Goal: Task Accomplishment & Management: Manage account settings

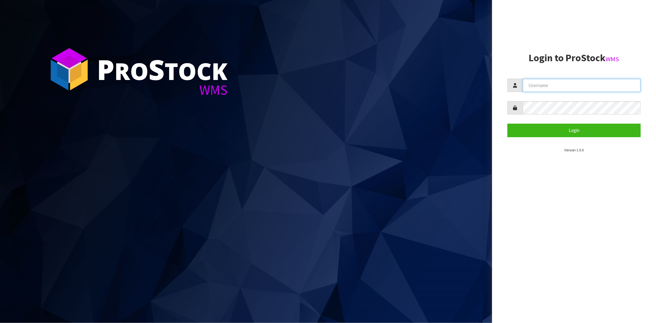
click at [537, 84] on input "text" at bounding box center [582, 85] width 118 height 13
type input "[PERSON_NAME][EMAIL_ADDRESS][DOMAIN_NAME]"
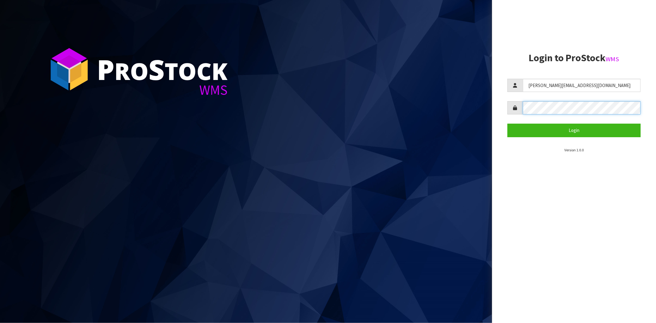
click at [507, 124] on button "Login" at bounding box center [573, 130] width 133 height 13
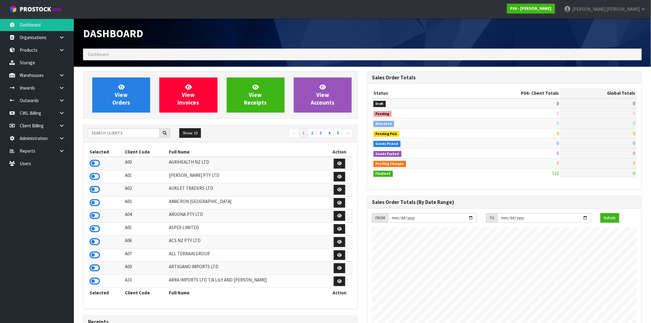
scroll to position [376, 284]
click at [97, 162] on icon at bounding box center [94, 163] width 10 height 9
click at [59, 102] on link at bounding box center [64, 100] width 20 height 13
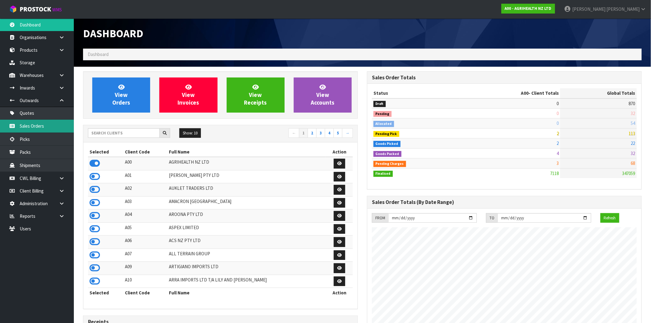
click at [34, 130] on link "Sales Orders" at bounding box center [37, 126] width 74 height 13
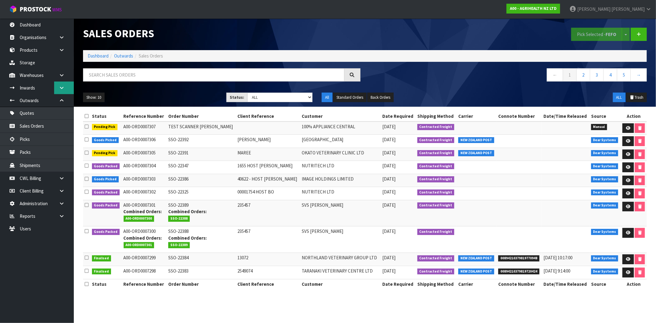
click at [60, 88] on icon at bounding box center [62, 87] width 6 height 5
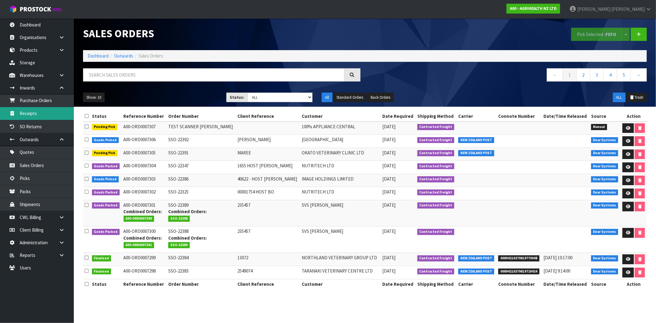
click at [34, 112] on link "Receipts" at bounding box center [37, 113] width 74 height 13
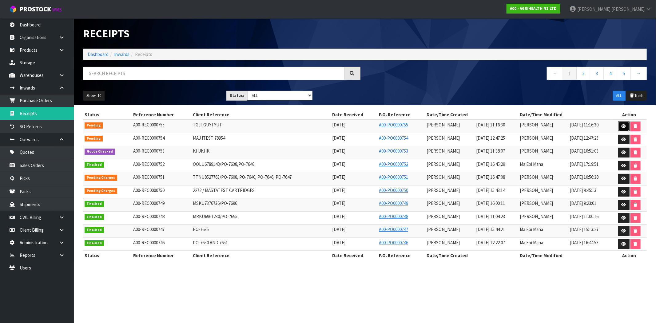
click at [627, 128] on link at bounding box center [623, 126] width 11 height 10
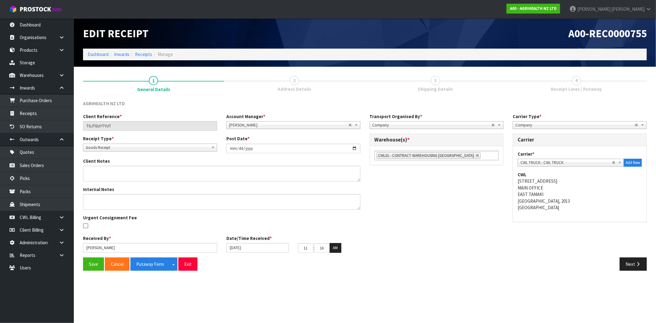
click at [564, 82] on link "4 Receipt Lines / Putaway" at bounding box center [576, 83] width 141 height 24
click at [632, 264] on button "Next" at bounding box center [633, 263] width 27 height 13
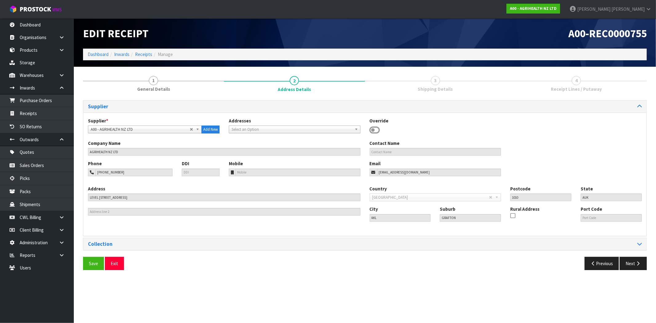
click at [634, 254] on div "Supplier Supplier * A00 - AGRIHEALTH NZ LTD A01 - [PERSON_NAME] PTY LTD A02 - A…" at bounding box center [365, 187] width 564 height 174
click at [634, 263] on button "Next" at bounding box center [633, 263] width 27 height 13
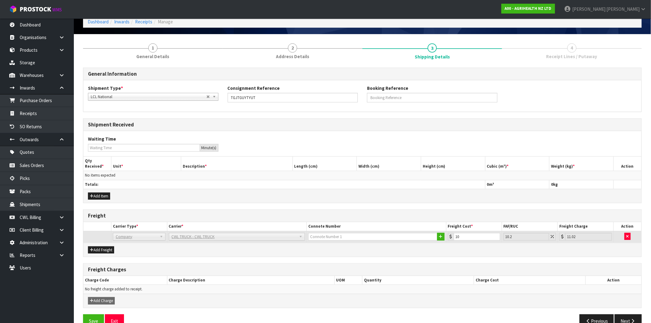
scroll to position [47, 0]
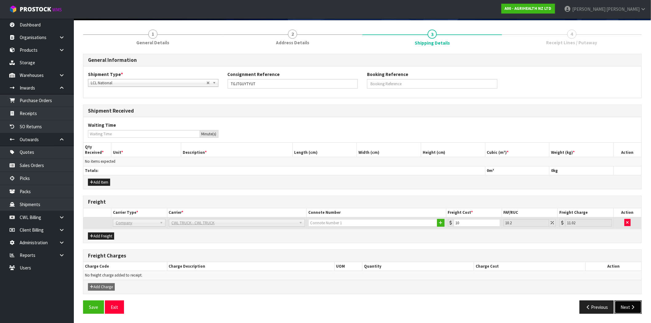
click at [624, 306] on button "Next" at bounding box center [627, 306] width 27 height 13
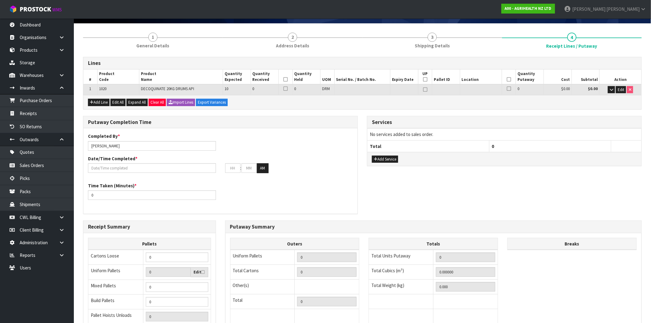
scroll to position [11, 0]
